Goal: Information Seeking & Learning: Learn about a topic

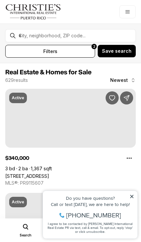
click at [129, 197] on icon at bounding box center [131, 196] width 5 height 5
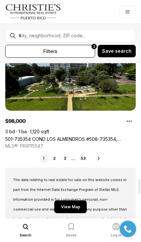
scroll to position [1181, 0]
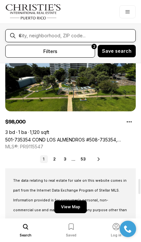
click at [77, 34] on input "text" at bounding box center [76, 36] width 114 height 6
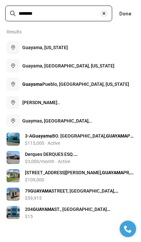
click at [38, 68] on span "Guayama, [GEOGRAPHIC_DATA], [US_STATE]" at bounding box center [68, 65] width 92 height 5
type input "**********"
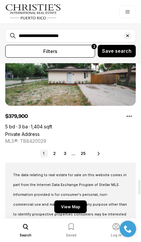
scroll to position [1187, 0]
click at [68, 151] on link "3" at bounding box center [65, 154] width 8 height 8
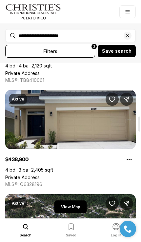
scroll to position [555, 0]
